Goal: Task Accomplishment & Management: Use online tool/utility

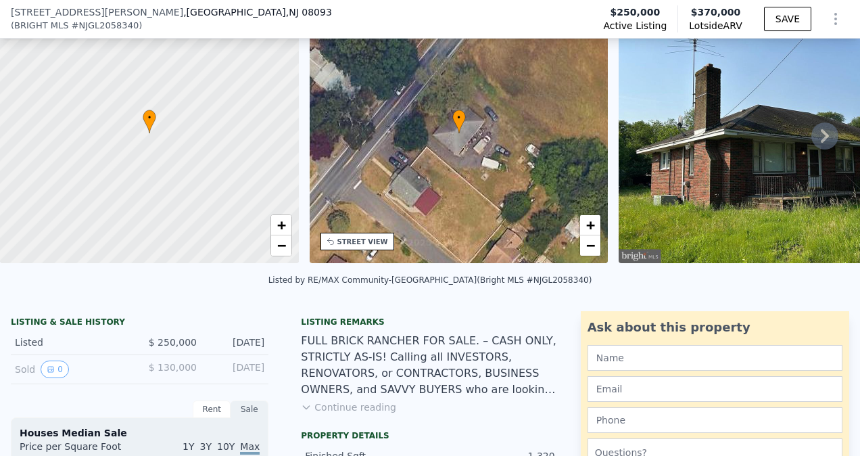
scroll to position [10, 0]
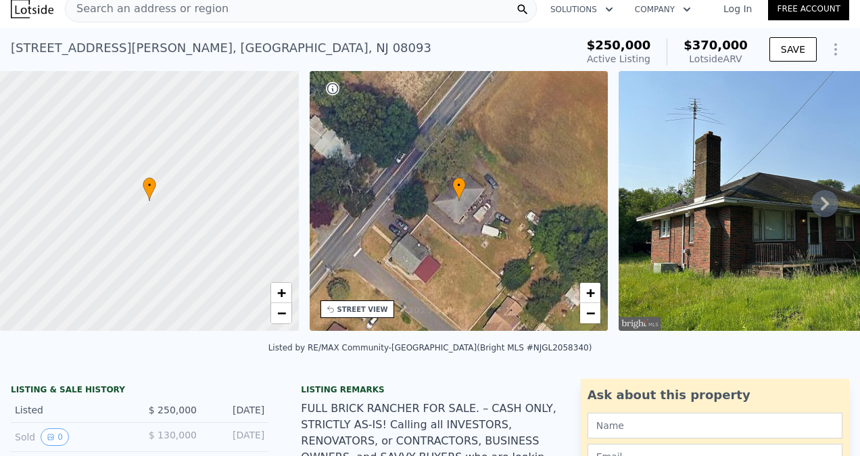
click at [813, 208] on icon at bounding box center [824, 203] width 27 height 27
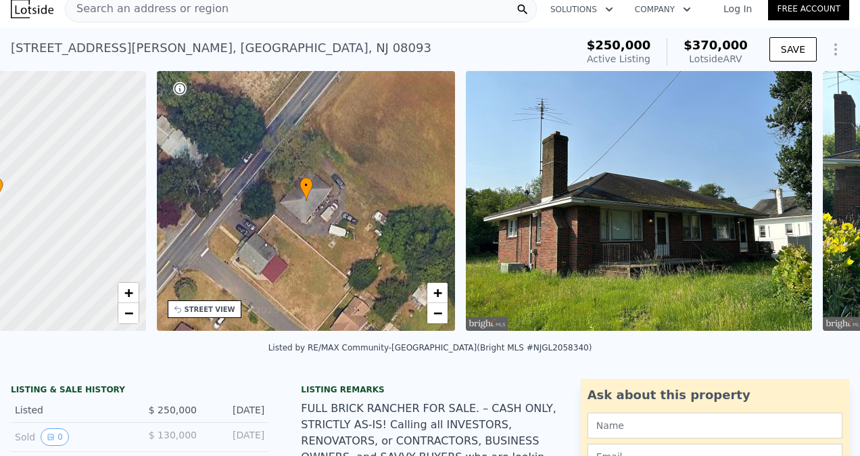
scroll to position [0, 314]
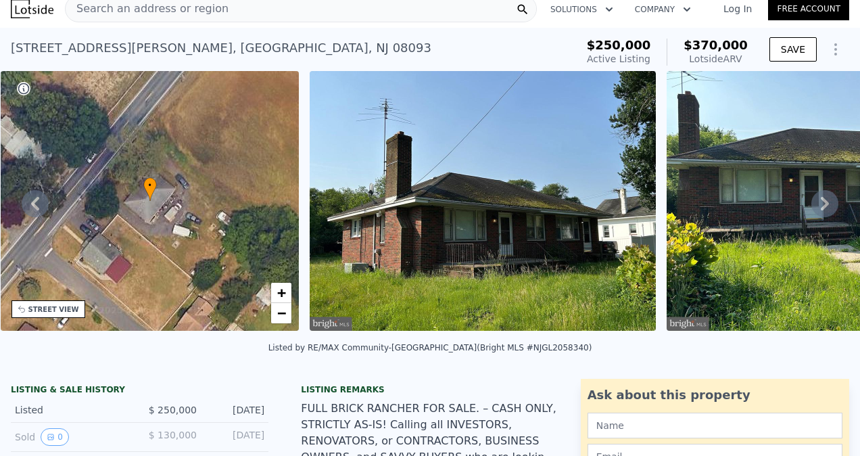
click at [813, 208] on icon at bounding box center [824, 203] width 27 height 27
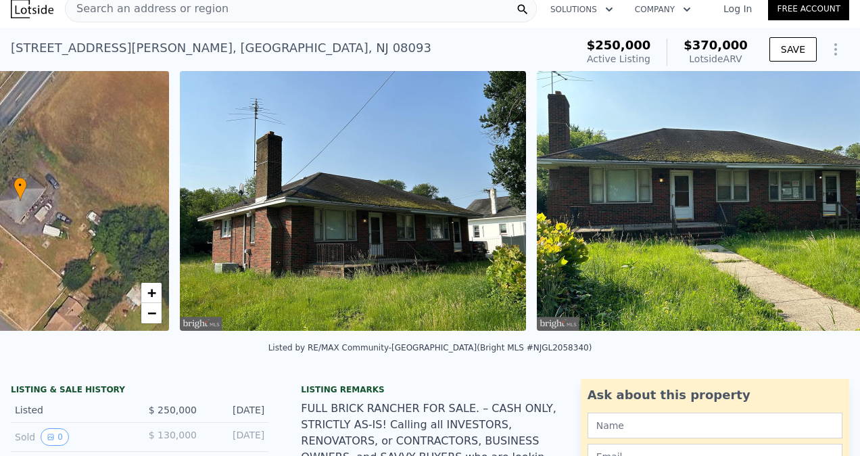
scroll to position [0, 618]
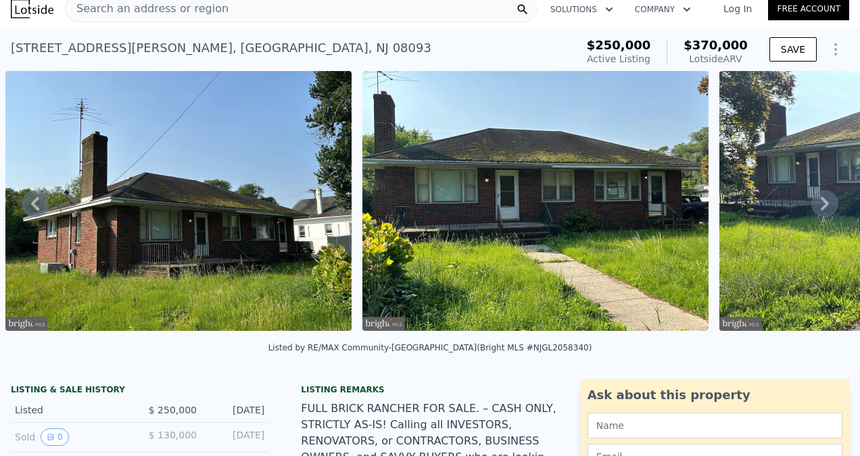
click at [813, 208] on icon at bounding box center [824, 203] width 27 height 27
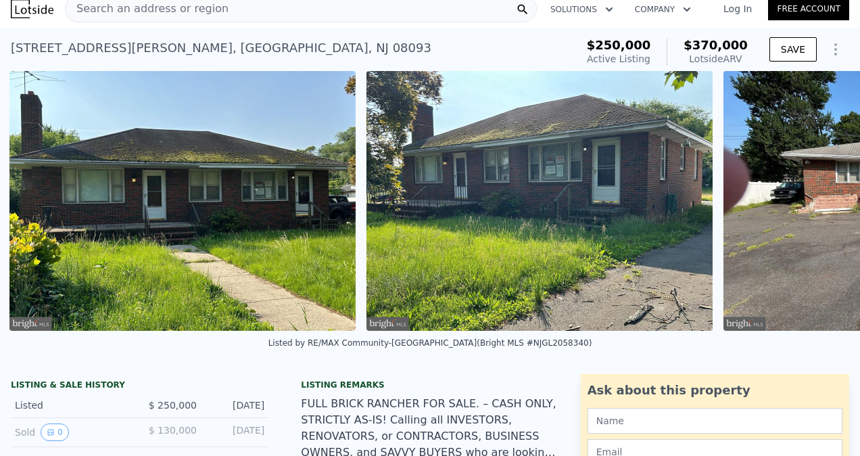
scroll to position [0, 975]
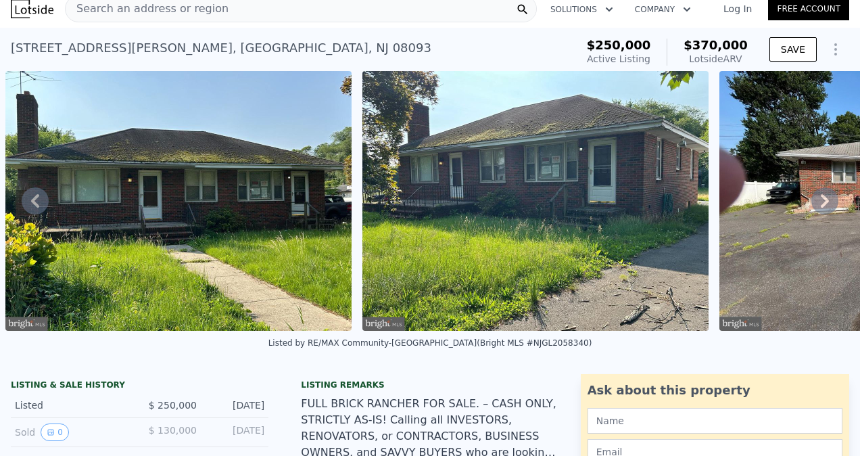
click at [821, 208] on icon at bounding box center [825, 201] width 8 height 14
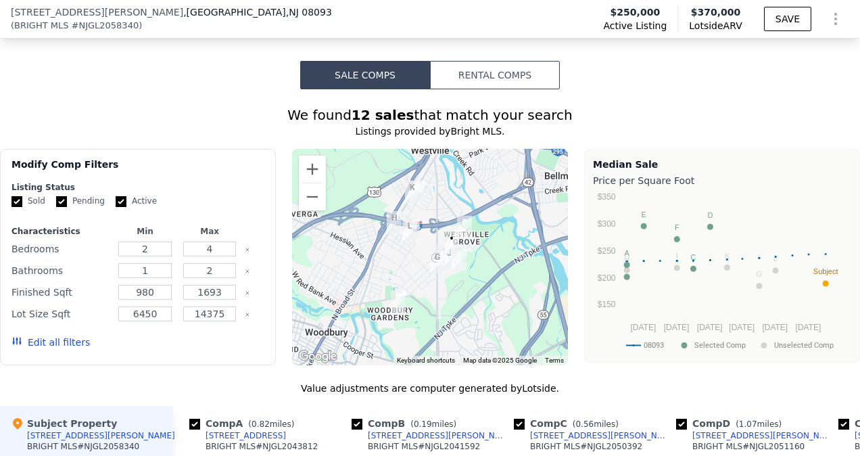
scroll to position [1084, 0]
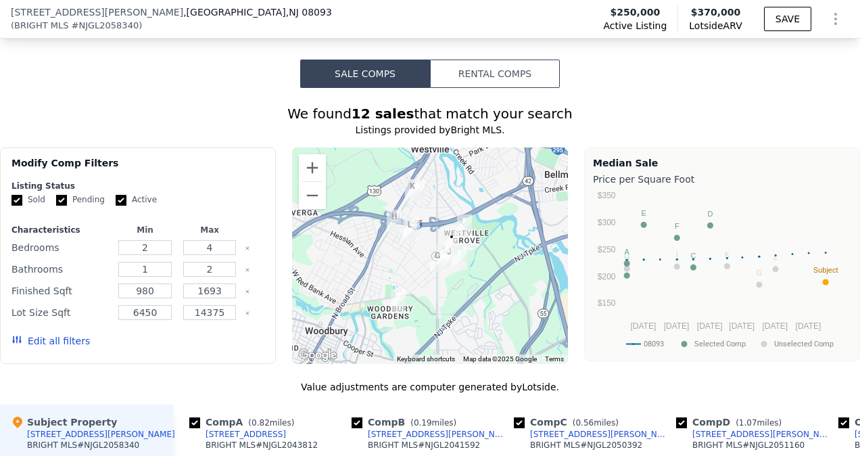
click at [754, 356] on icon "08093 Selected Comp Unselected Comp [DATE] Nov [DATE] Mar [DATE] [DATE] 25 $150…" at bounding box center [721, 273] width 256 height 169
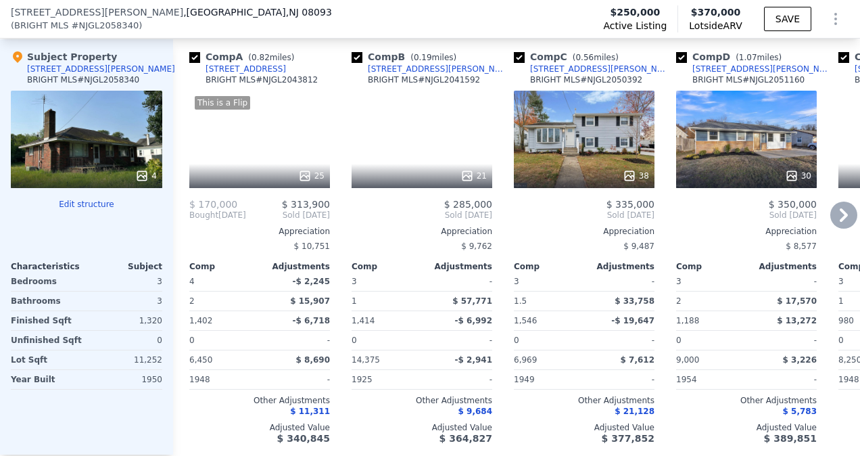
scroll to position [1449, 0]
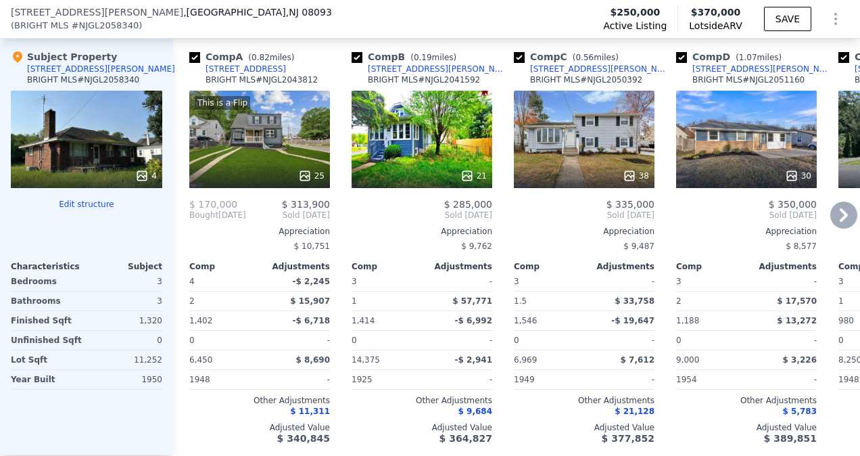
click at [840, 219] on icon at bounding box center [844, 215] width 8 height 14
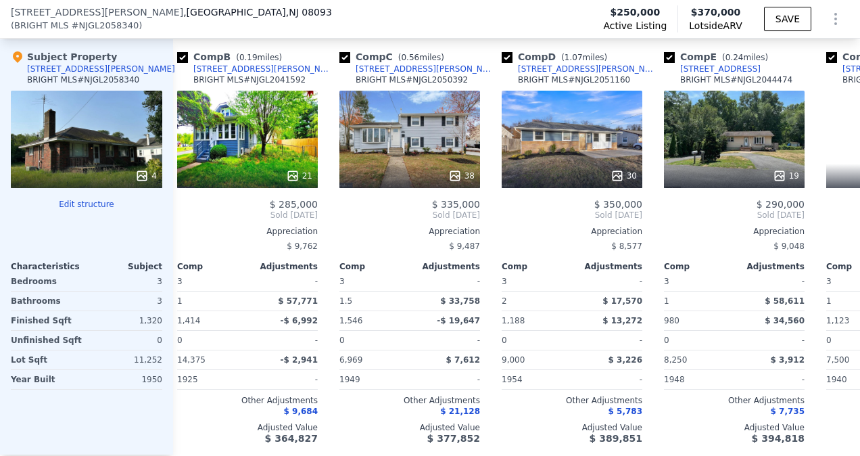
scroll to position [0, 324]
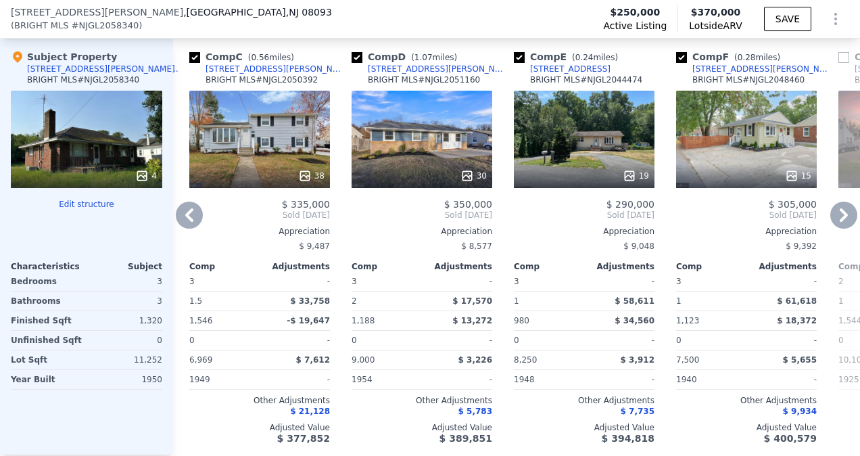
click at [840, 219] on icon at bounding box center [844, 215] width 8 height 14
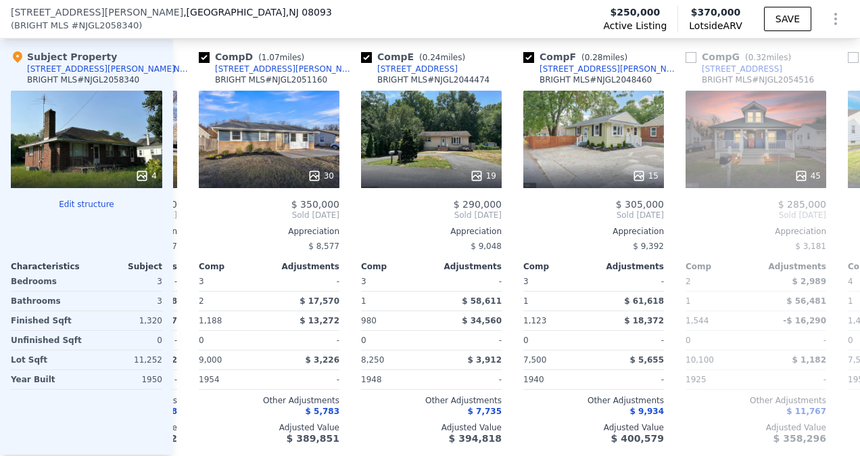
scroll to position [0, 649]
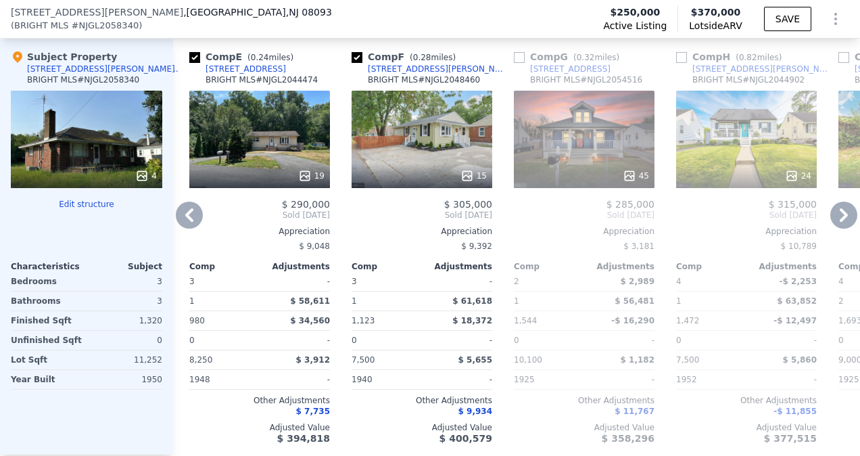
click at [188, 222] on icon at bounding box center [189, 215] width 8 height 14
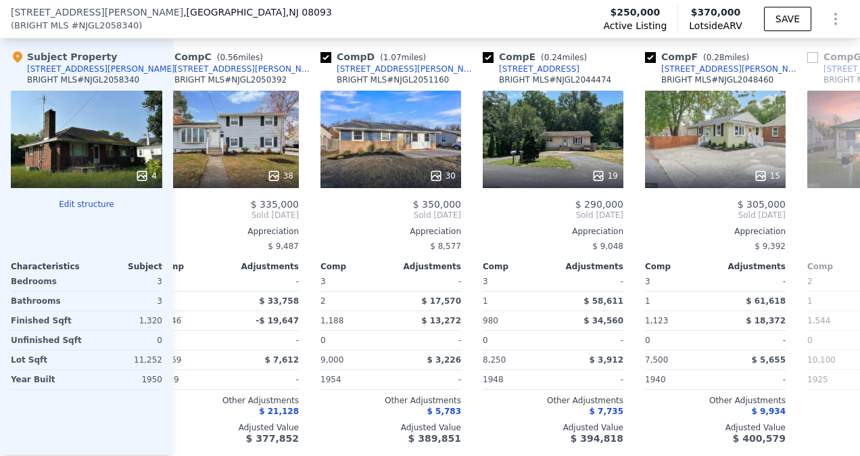
scroll to position [0, 324]
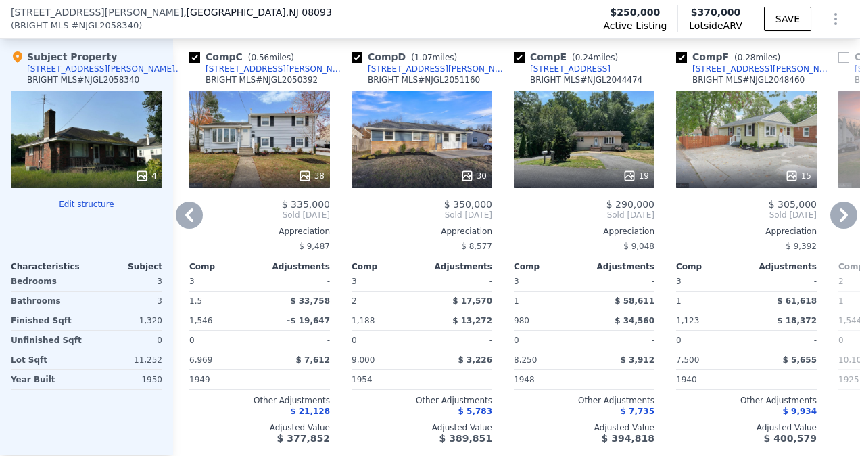
click at [188, 222] on icon at bounding box center [189, 215] width 8 height 14
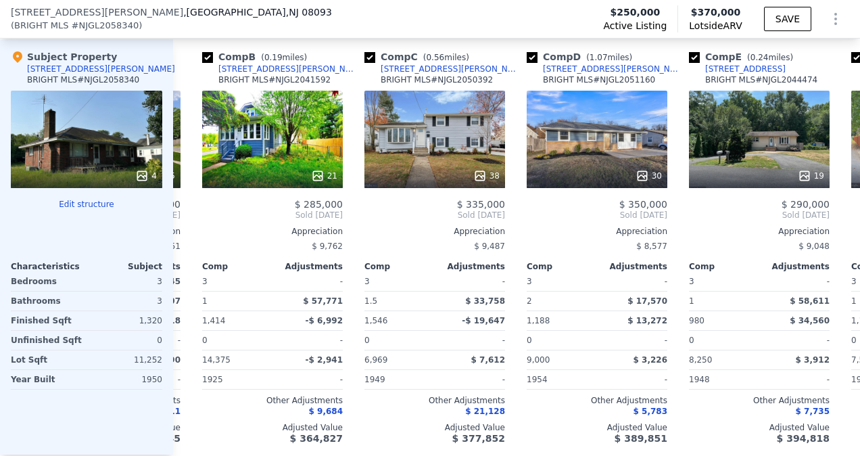
scroll to position [0, 0]
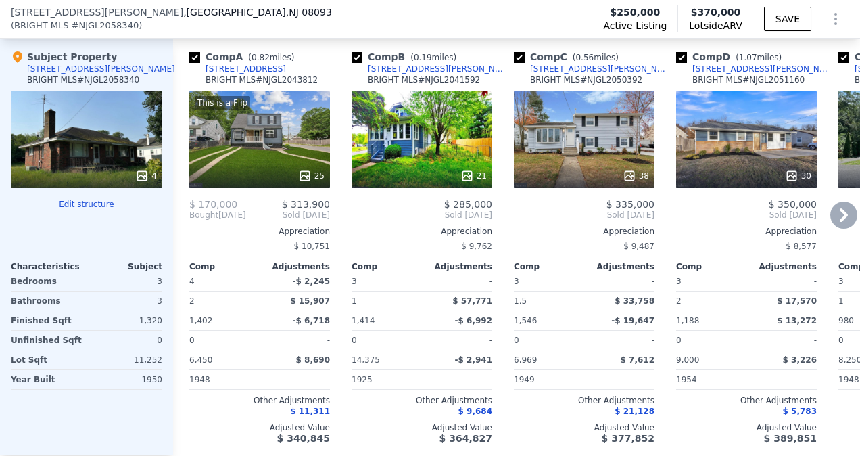
click at [188, 222] on div "Comp A ( 0.82 miles) [STREET_ADDRESS][GEOGRAPHIC_DATA] This is a Flip 25 $ 170,…" at bounding box center [259, 246] width 151 height 415
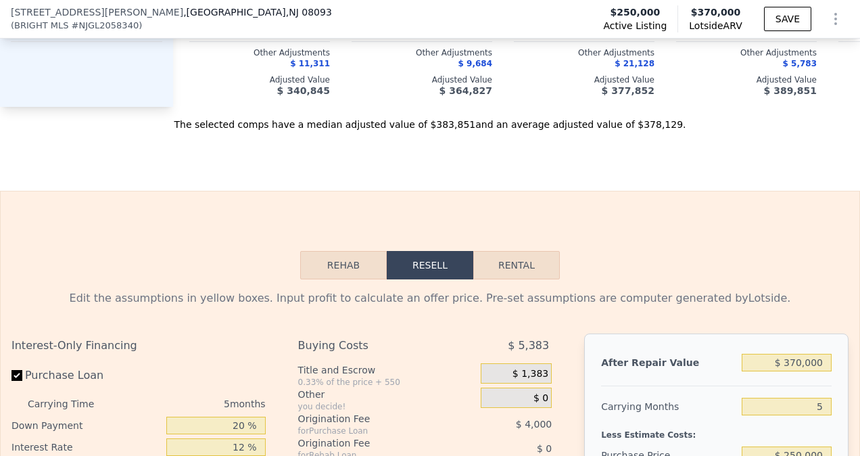
scroll to position [1807, 0]
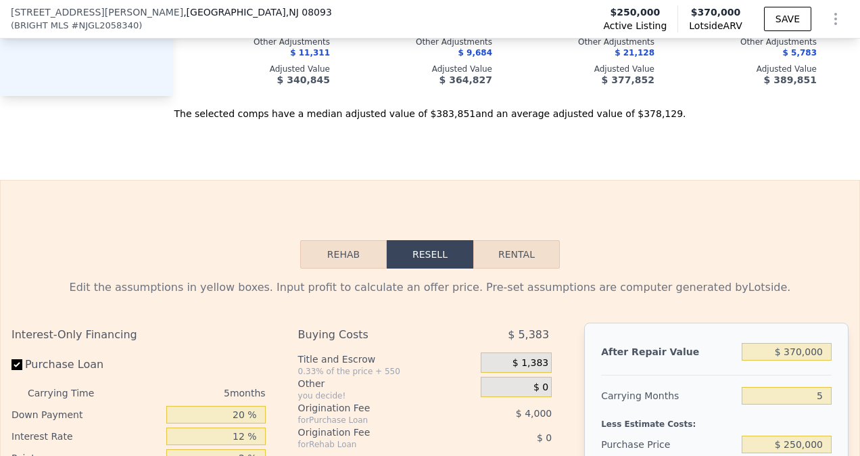
click at [333, 268] on button "Rehab" at bounding box center [343, 254] width 87 height 28
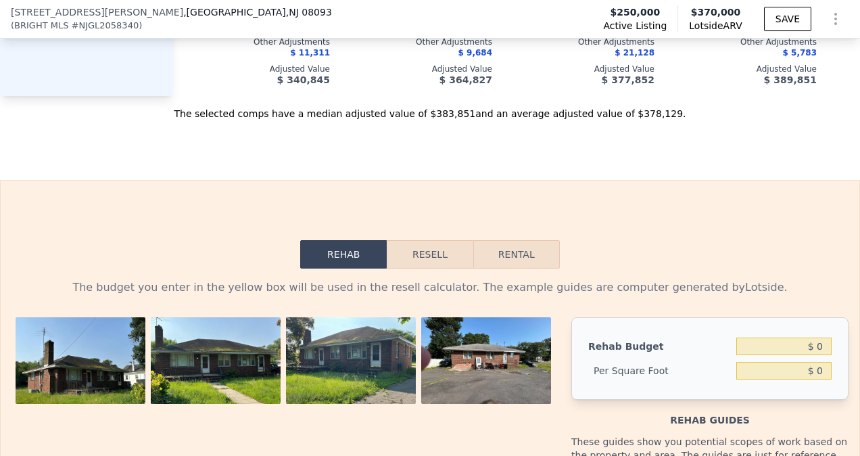
click at [425, 268] on button "Resell" at bounding box center [430, 254] width 86 height 28
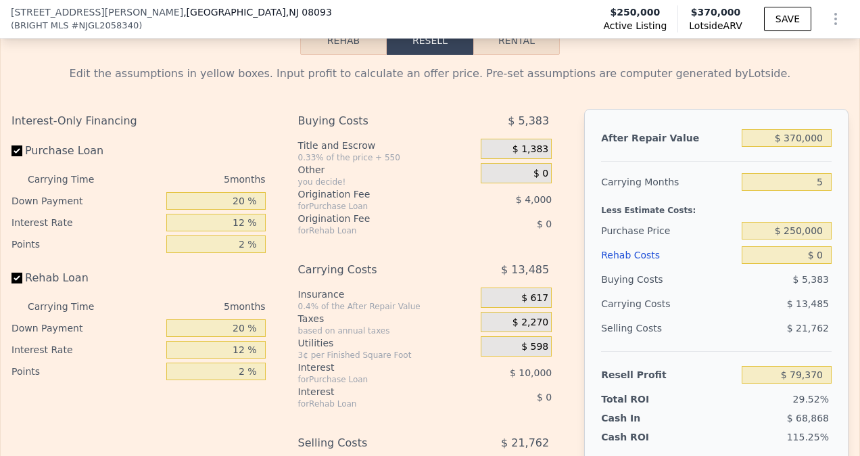
scroll to position [2018, 0]
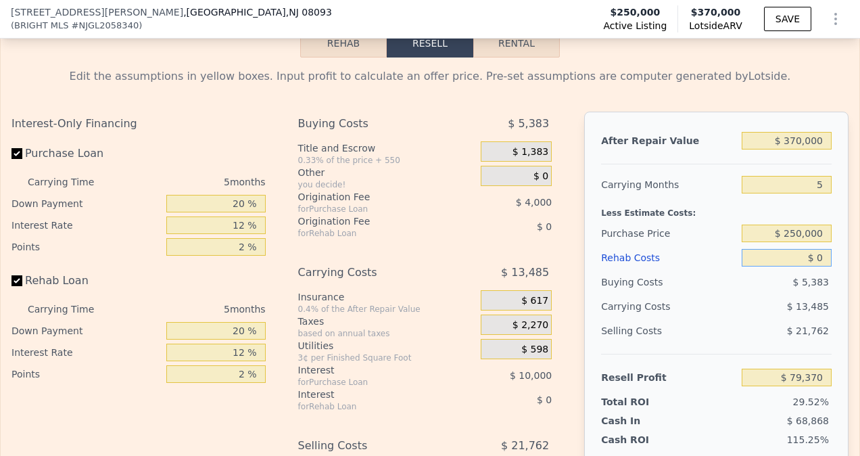
click at [796, 266] on input "$ 0" at bounding box center [787, 258] width 90 height 18
type input "$ 90"
type input "$ 79,274"
type input "$ 900"
type input "$ 78,421"
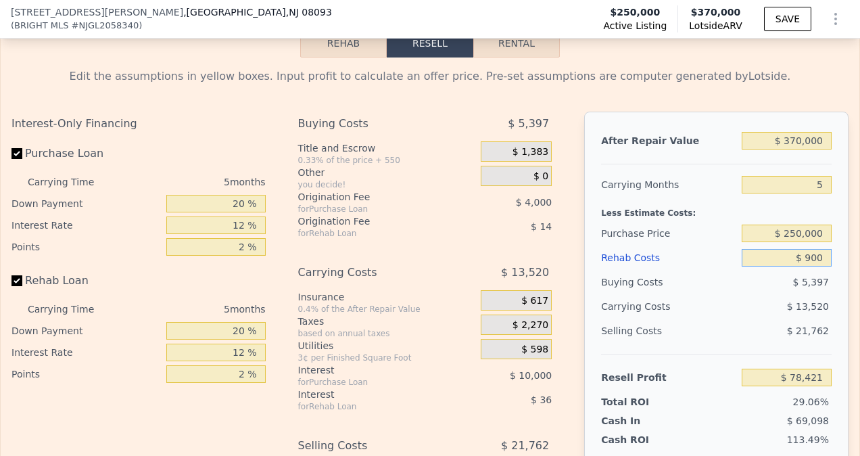
type input "$ 9,000"
type input "$ 69,866"
type input "$ 90,000"
type input "-$ 15,670"
type input "$ 90,000"
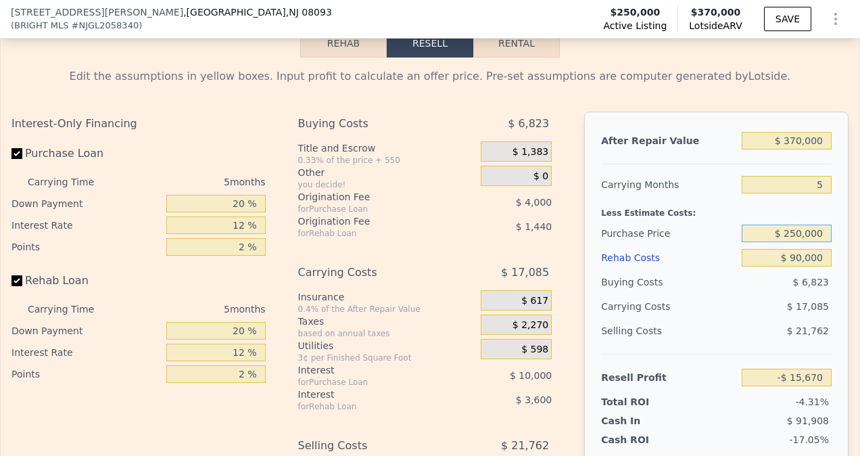
click at [798, 242] on input "$ 250,000" at bounding box center [787, 233] width 90 height 18
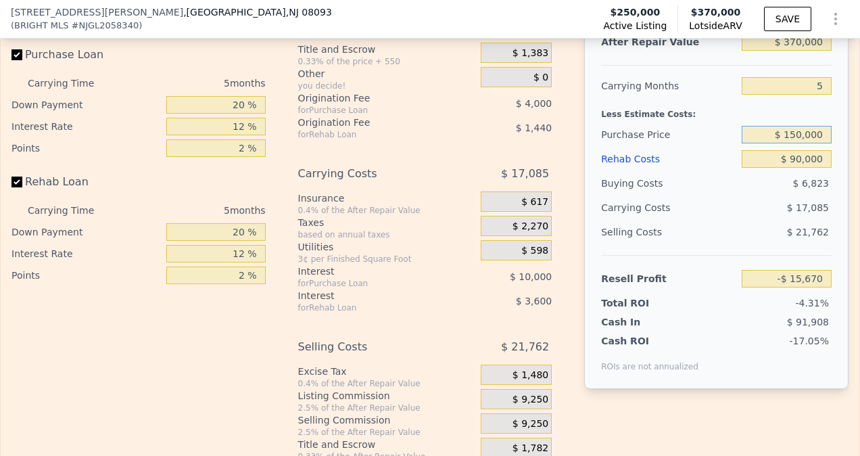
scroll to position [2114, 0]
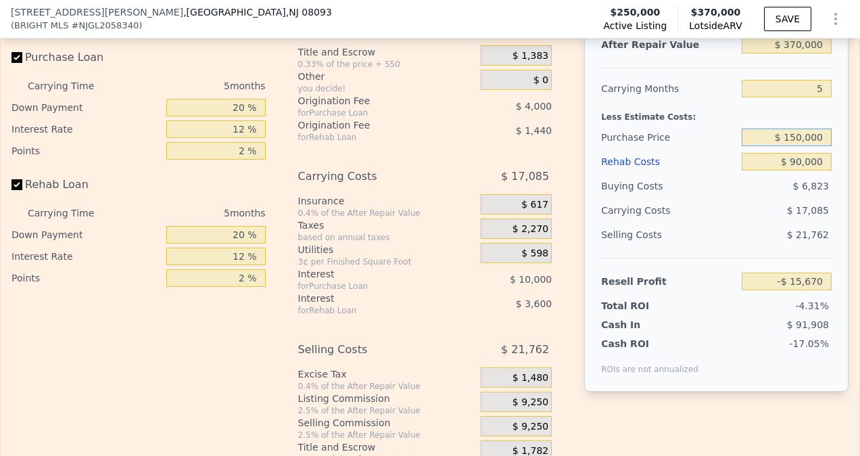
type input "$ 150,000"
click at [791, 97] on input "5" at bounding box center [787, 89] width 90 height 18
type input "$ 90,263"
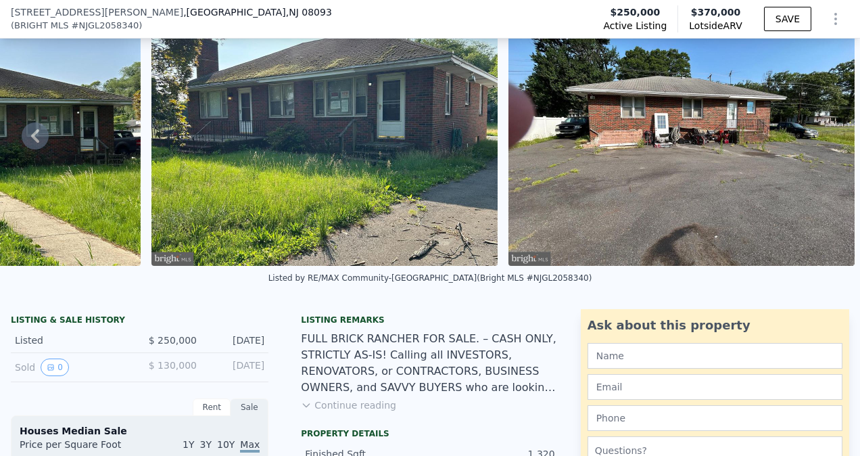
scroll to position [70, 0]
click at [335, 138] on img at bounding box center [324, 136] width 346 height 260
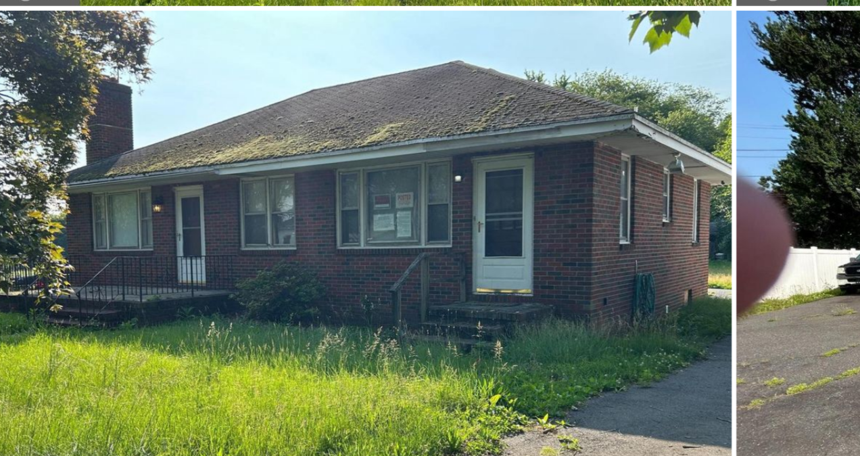
scroll to position [178, 0]
